Goal: Book appointment/travel/reservation

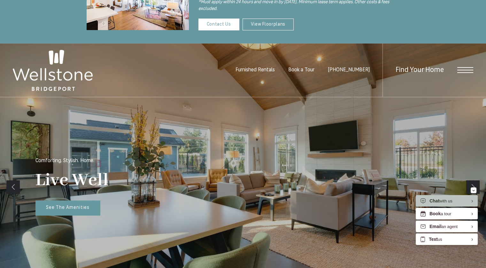
scroll to position [106, 0]
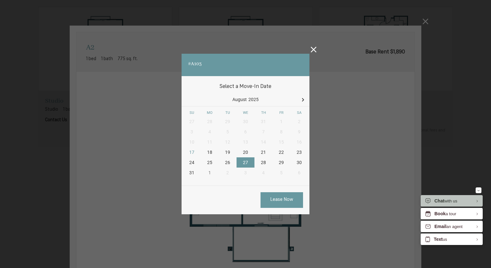
scroll to position [285, 0]
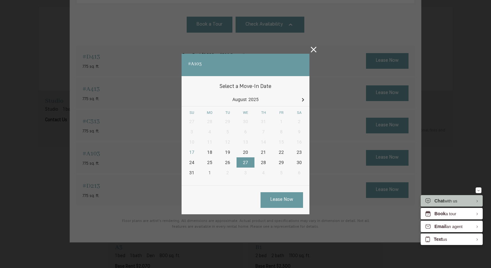
click at [312, 47] on icon at bounding box center [313, 50] width 6 height 6
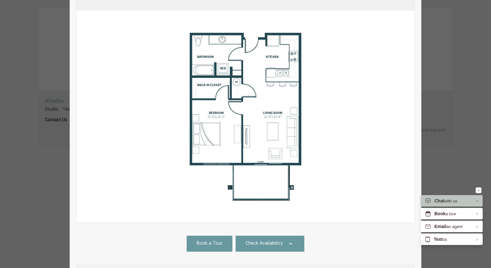
scroll to position [0, 0]
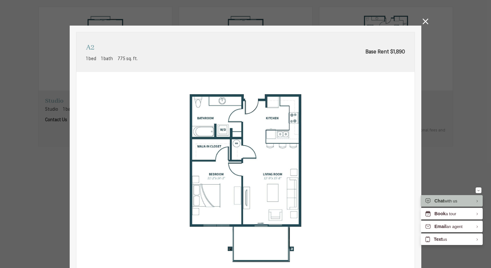
click at [422, 21] on icon at bounding box center [425, 22] width 6 height 6
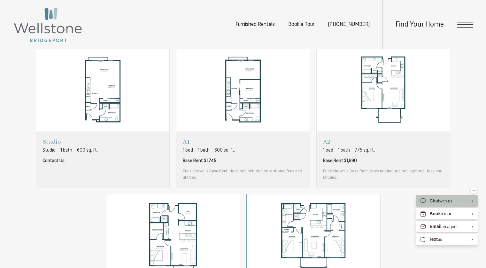
scroll to position [465, 0]
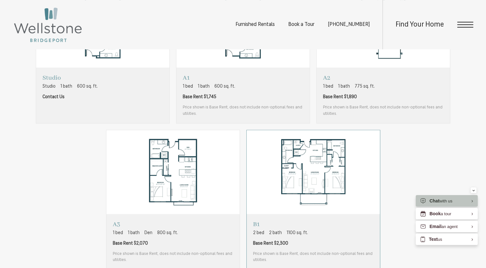
click at [303, 144] on img "View floorplan B1" at bounding box center [313, 172] width 133 height 84
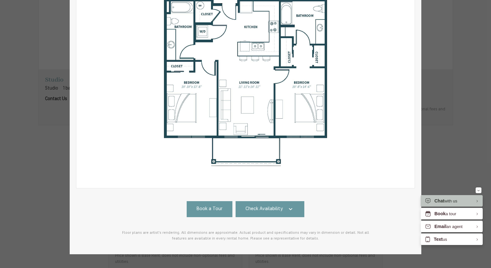
scroll to position [112, 0]
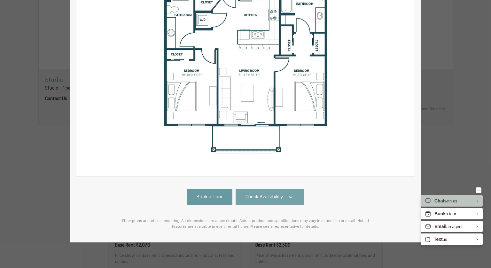
click at [295, 189] on link "Check Availability" at bounding box center [269, 197] width 69 height 16
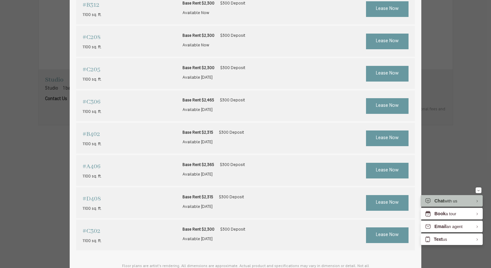
scroll to position [310, 0]
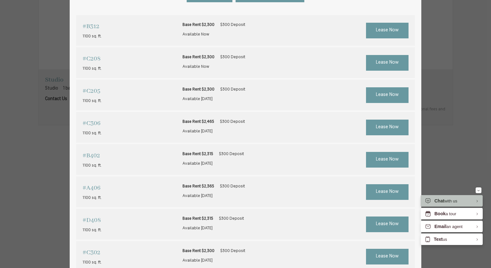
click at [267, 50] on div "#C208 1100 sq. ft. Base Rent $2,300 $300 Deposit Available Now" at bounding box center [245, 62] width 339 height 31
click at [86, 47] on div "#C208 1100 sq. ft. Base Rent $2,300 $300 Deposit Available Now" at bounding box center [245, 62] width 339 height 31
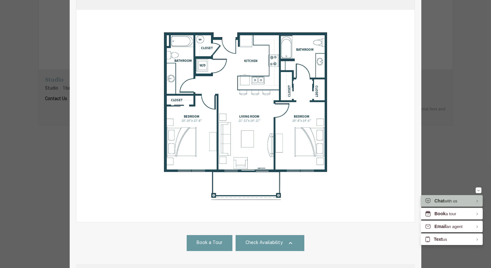
scroll to position [0, 0]
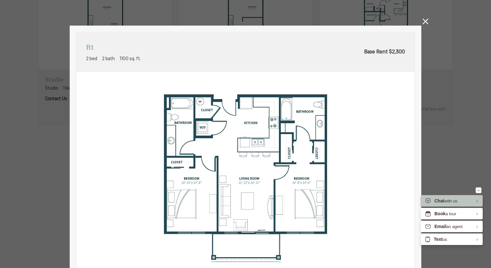
click at [423, 22] on icon at bounding box center [425, 22] width 6 height 6
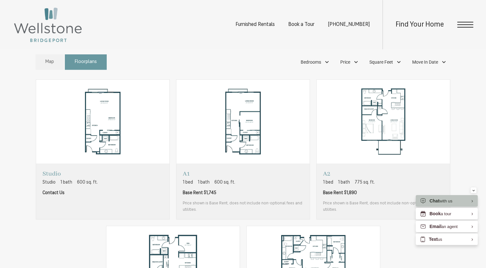
scroll to position [305, 0]
